Goal: Task Accomplishment & Management: Use online tool/utility

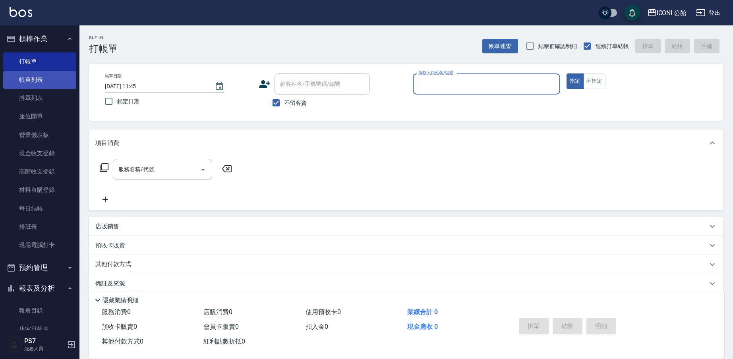
click at [38, 75] on link "帳單列表" at bounding box center [39, 80] width 73 height 18
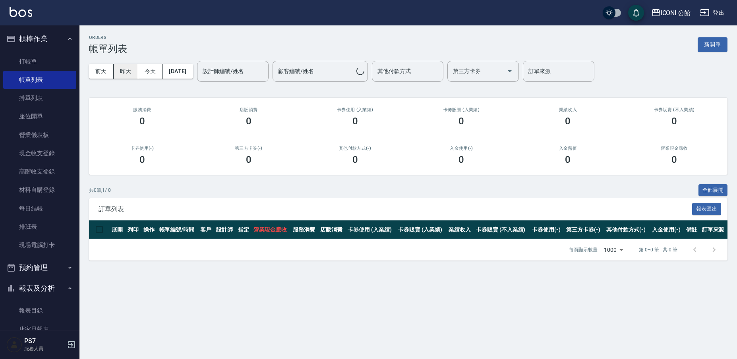
click at [130, 72] on button "昨天" at bounding box center [126, 71] width 25 height 15
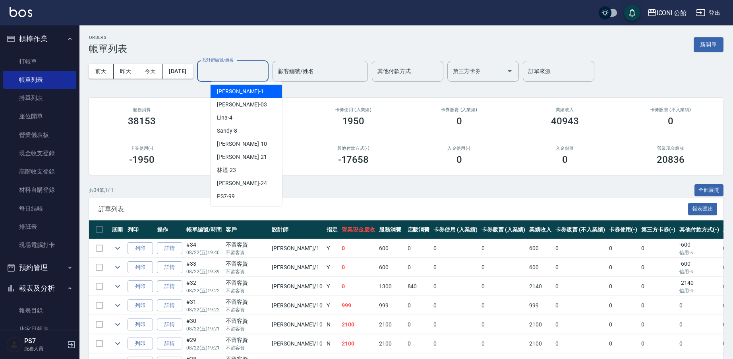
click at [226, 68] on div "設計師編號/姓名 設計師編號/姓名" at bounding box center [233, 71] width 72 height 21
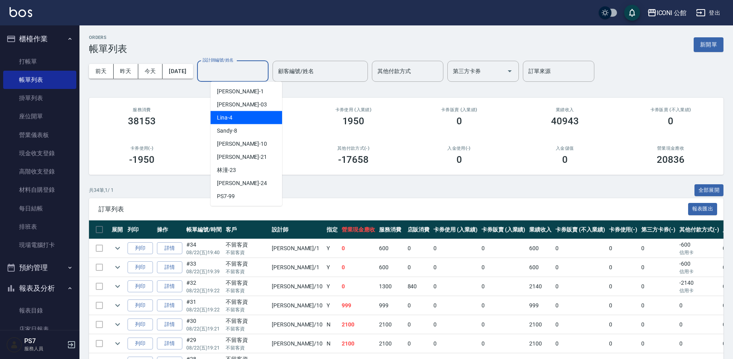
click at [232, 118] on div "Lina -4" at bounding box center [247, 117] width 72 height 13
type input "Lina-4"
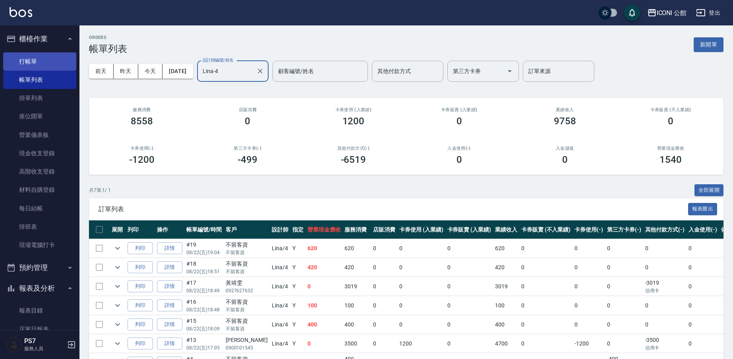
click at [41, 64] on link "打帳單" at bounding box center [39, 61] width 73 height 18
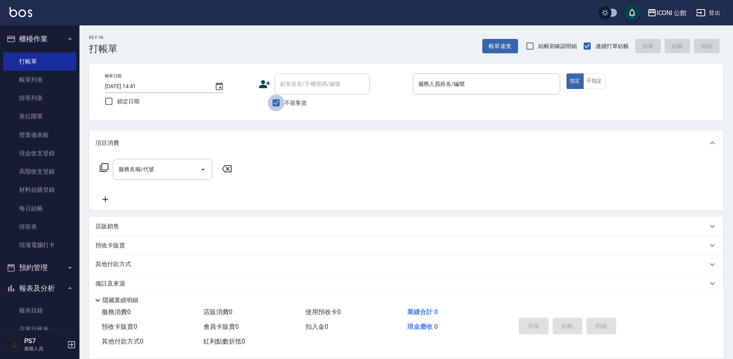
click at [277, 102] on input "不留客資" at bounding box center [276, 103] width 17 height 17
checkbox input "false"
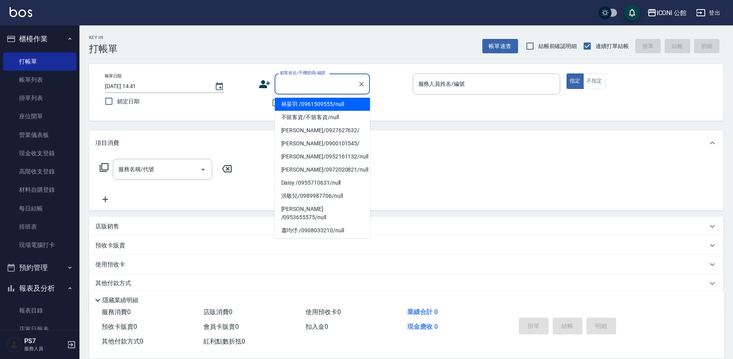
click at [300, 86] on input "顧客姓名/手機號碼/編號" at bounding box center [316, 84] width 76 height 14
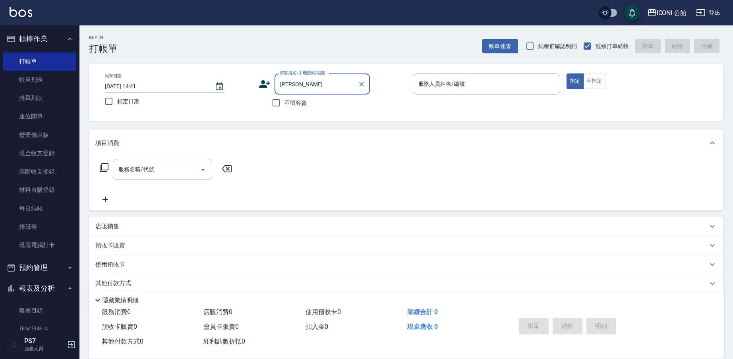
click at [316, 87] on input "[PERSON_NAME]" at bounding box center [316, 84] width 76 height 14
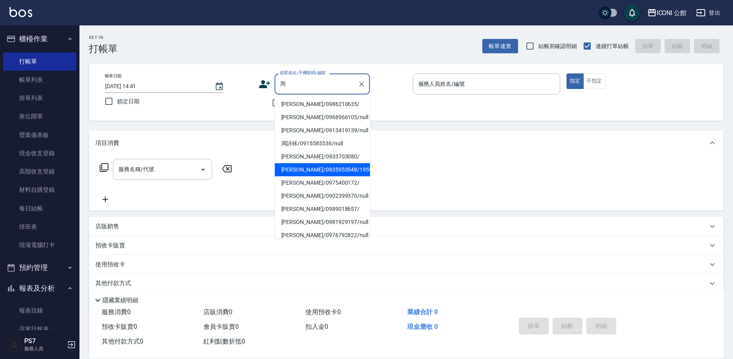
click at [328, 169] on li "[PERSON_NAME]/0935953548/1959" at bounding box center [322, 169] width 95 height 13
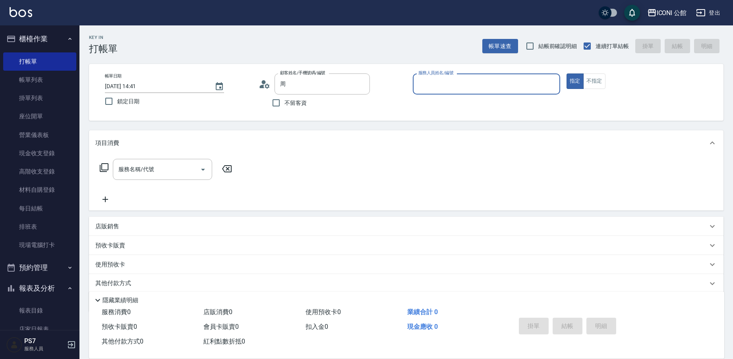
type input "[PERSON_NAME]/0935953548/1959"
type input "[PERSON_NAME]-10"
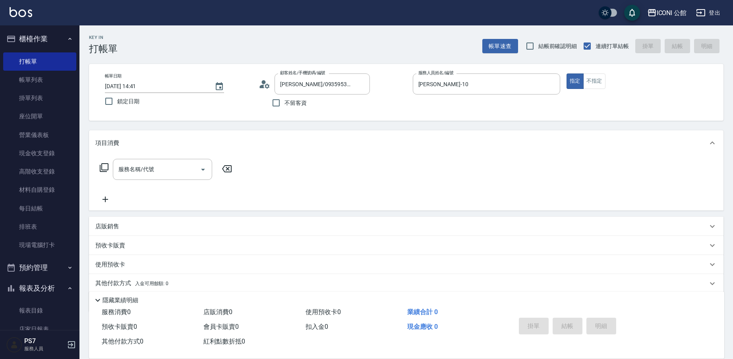
drag, startPoint x: 328, startPoint y: 169, endPoint x: 355, endPoint y: 144, distance: 36.8
click at [331, 165] on div "服務名稱/代號 服務名稱/代號" at bounding box center [406, 183] width 635 height 55
click at [366, 81] on button "Clear" at bounding box center [361, 84] width 11 height 11
click at [361, 84] on icon "Clear" at bounding box center [362, 84] width 8 height 8
click at [312, 88] on input "顧客姓名/手機號碼/編號" at bounding box center [316, 84] width 76 height 14
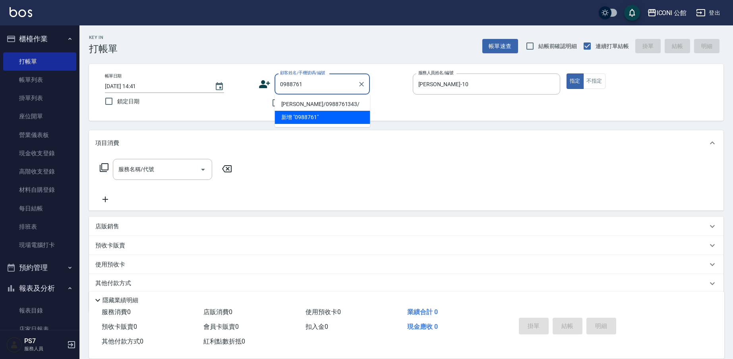
click at [321, 104] on li "[PERSON_NAME]/0988761343/" at bounding box center [322, 104] width 95 height 13
type input "[PERSON_NAME]/0988761343/"
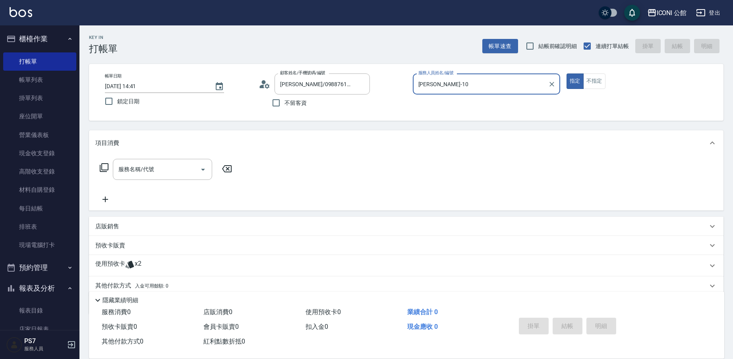
click at [114, 264] on p "使用預收卡" at bounding box center [110, 266] width 30 height 12
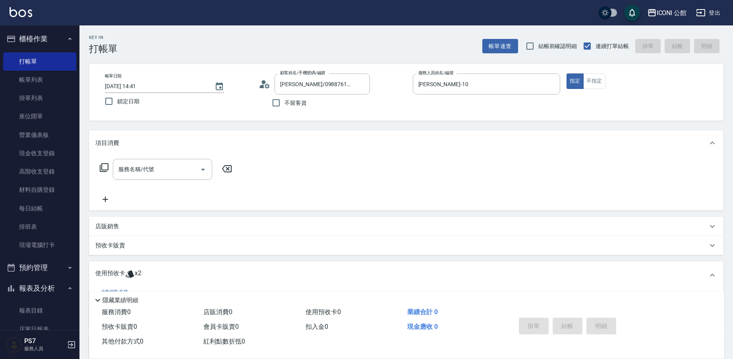
scroll to position [70, 0]
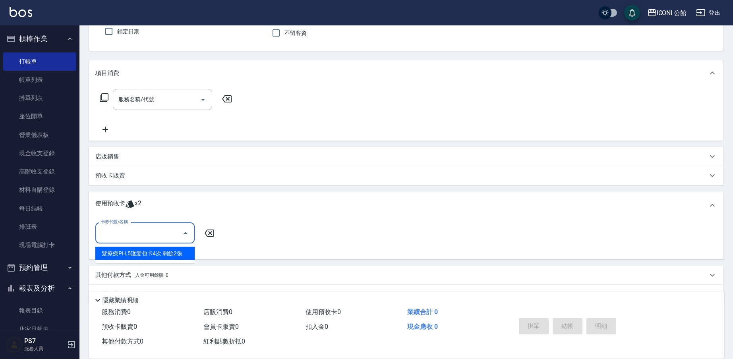
click at [125, 234] on input "卡券代號/名稱" at bounding box center [139, 233] width 80 height 14
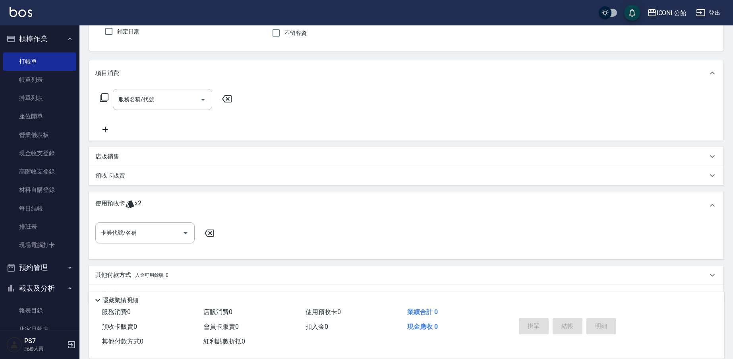
click at [127, 198] on div "使用預收卡 x2" at bounding box center [406, 206] width 635 height 28
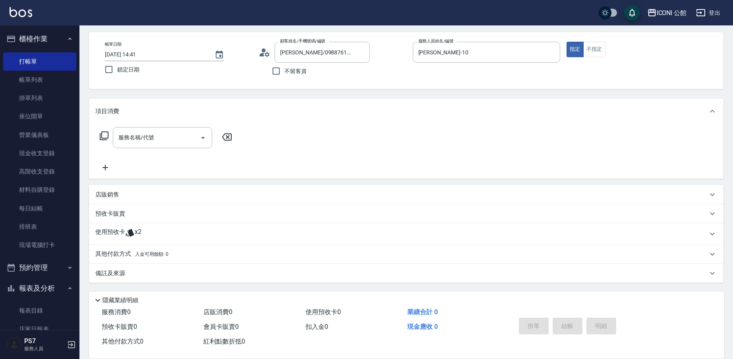
scroll to position [32, 0]
